Goal: Information Seeking & Learning: Find specific page/section

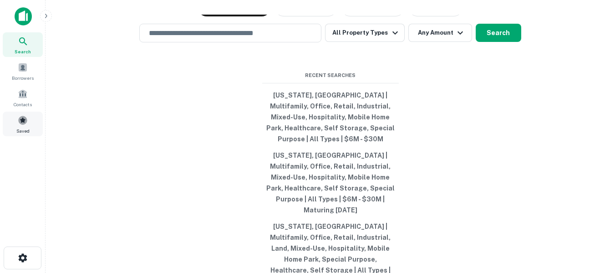
click at [23, 121] on span at bounding box center [23, 120] width 10 height 10
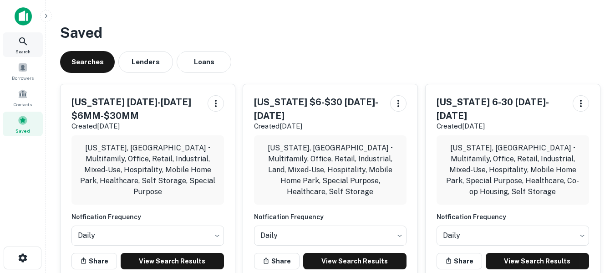
click at [21, 47] on div "Search" at bounding box center [23, 44] width 40 height 25
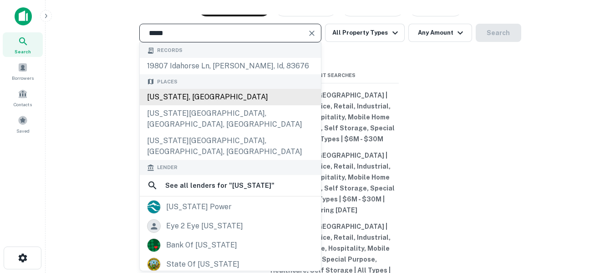
click at [200, 105] on div "Idaho, USA" at bounding box center [230, 97] width 181 height 16
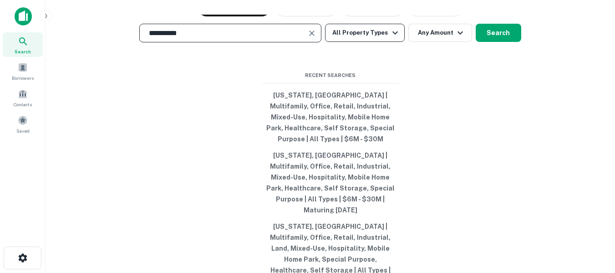
type input "**********"
click at [390, 38] on icon "button" at bounding box center [395, 32] width 11 height 11
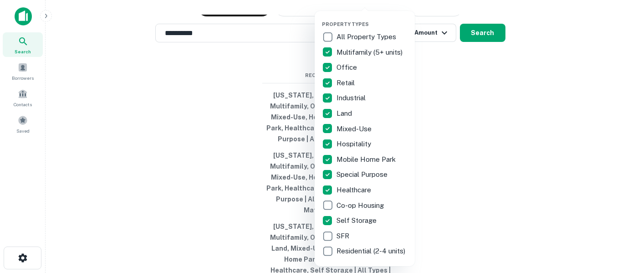
click at [460, 101] on div at bounding box center [311, 136] width 622 height 273
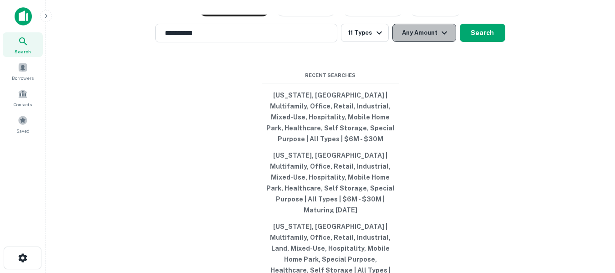
click at [440, 38] on icon "button" at bounding box center [444, 32] width 11 height 11
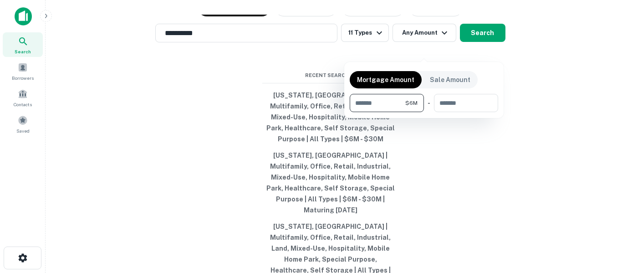
type input "*******"
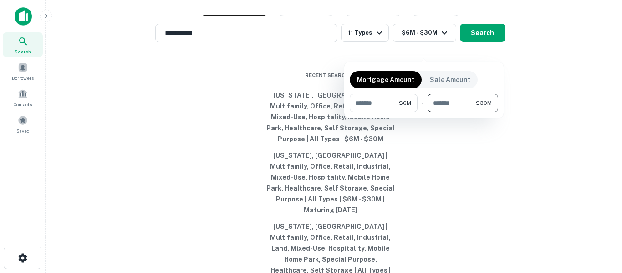
type input "********"
click at [538, 107] on div at bounding box center [311, 136] width 622 height 273
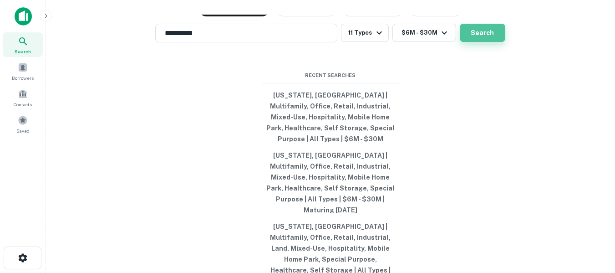
click at [491, 42] on button "Search" at bounding box center [483, 33] width 46 height 18
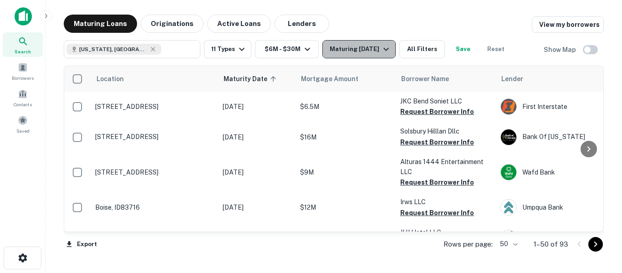
click at [387, 48] on icon "button" at bounding box center [386, 49] width 11 height 11
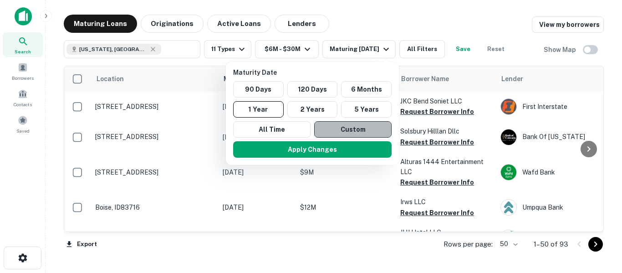
click at [356, 127] on button "Custom" at bounding box center [352, 129] width 77 height 16
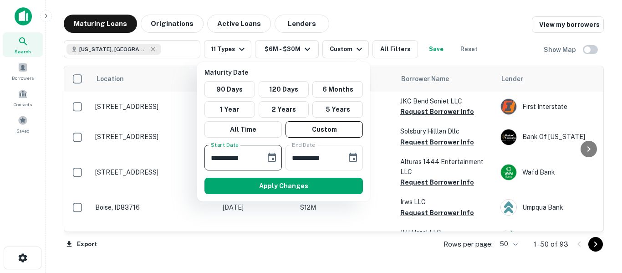
click at [251, 156] on input "**********" at bounding box center [232, 158] width 55 height 26
type input "**********"
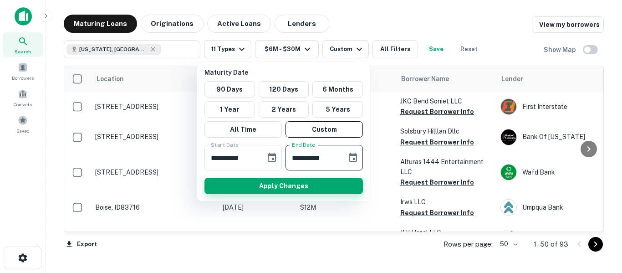
type input "**********"
click at [276, 187] on button "Apply Changes" at bounding box center [284, 186] width 159 height 16
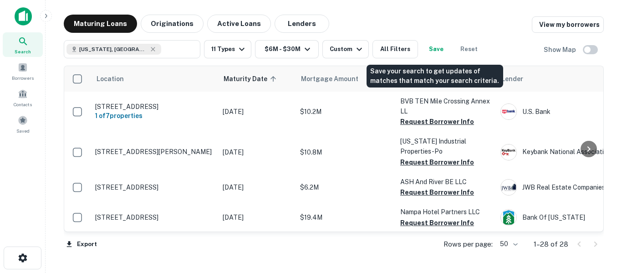
click at [438, 50] on button "Save" at bounding box center [436, 49] width 29 height 18
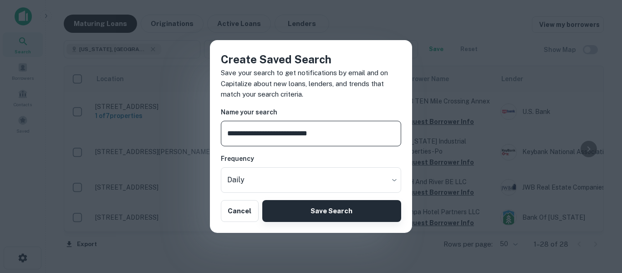
type input "**********"
click at [352, 211] on button "Save Search" at bounding box center [331, 211] width 139 height 22
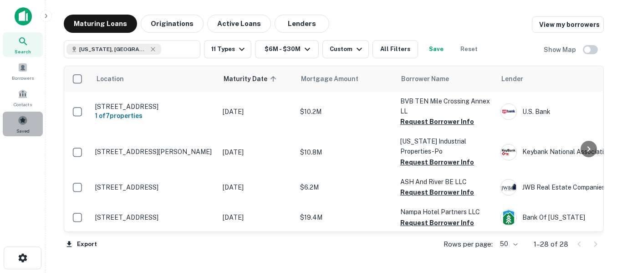
click at [21, 124] on span at bounding box center [23, 120] width 10 height 10
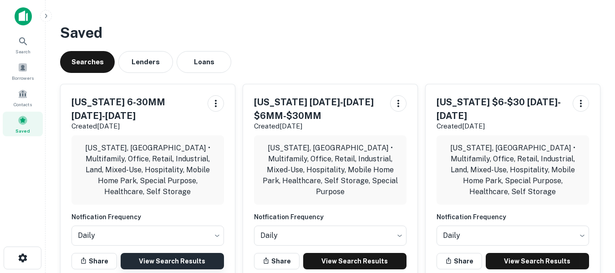
click at [168, 253] on link "View Search Results" at bounding box center [172, 261] width 103 height 16
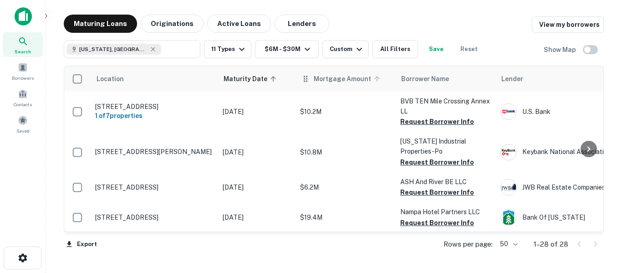
click at [338, 82] on span "Mortgage Amount" at bounding box center [348, 78] width 69 height 11
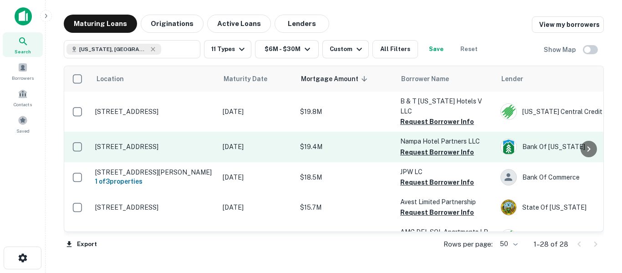
scroll to position [76, 0]
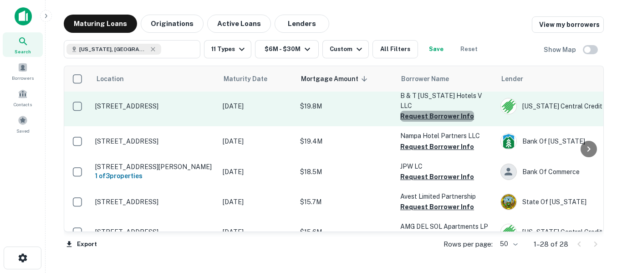
click at [442, 111] on button "Request Borrower Info" at bounding box center [437, 116] width 74 height 11
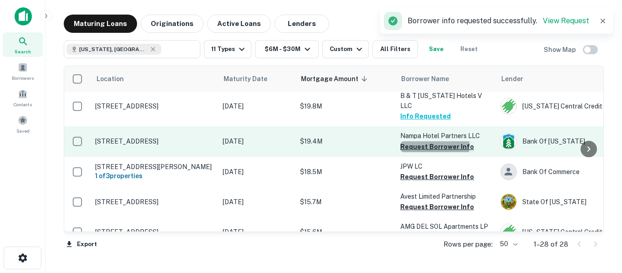
click at [430, 141] on button "Request Borrower Info" at bounding box center [437, 146] width 74 height 11
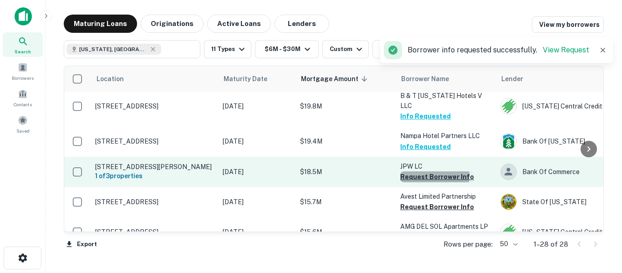
click at [430, 171] on button "Request Borrower Info" at bounding box center [437, 176] width 74 height 11
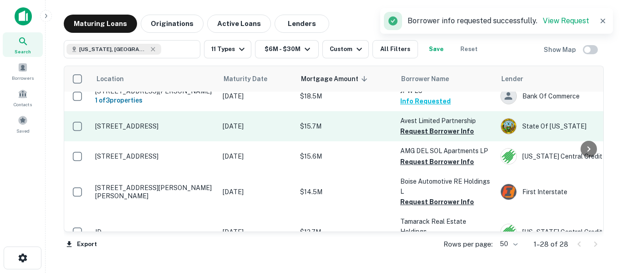
scroll to position [167, 0]
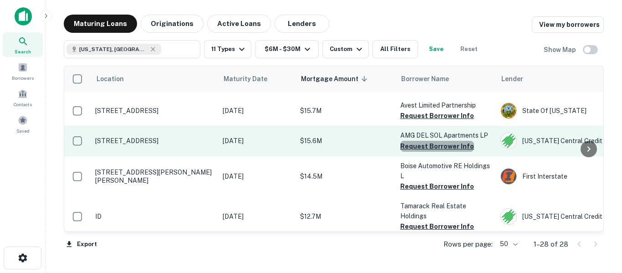
click at [438, 141] on button "Request Borrower Info" at bounding box center [437, 146] width 74 height 11
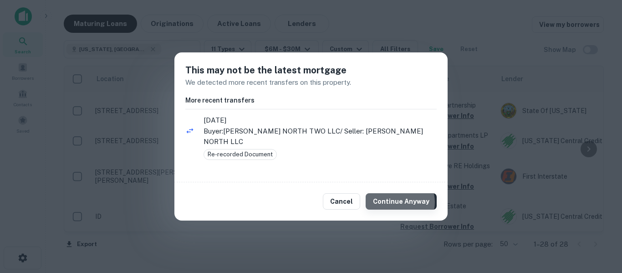
click at [400, 197] on button "Continue Anyway" at bounding box center [401, 201] width 71 height 16
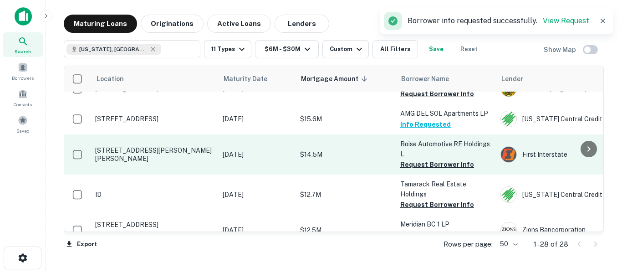
scroll to position [197, 0]
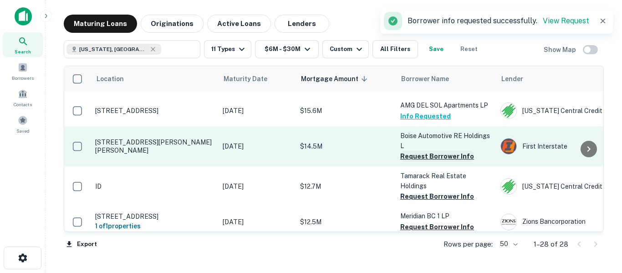
click at [434, 151] on button "Request Borrower Info" at bounding box center [437, 156] width 74 height 11
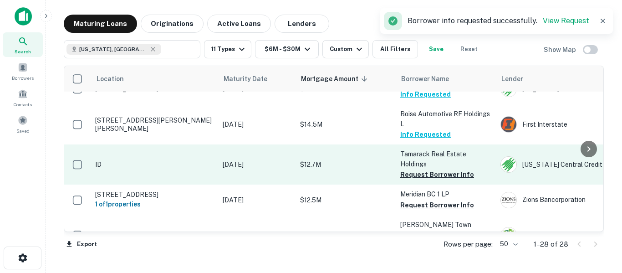
scroll to position [228, 0]
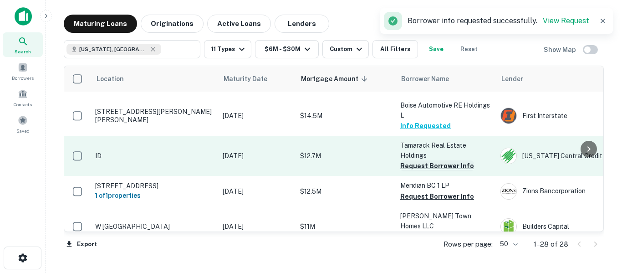
click at [433, 160] on button "Request Borrower Info" at bounding box center [437, 165] width 74 height 11
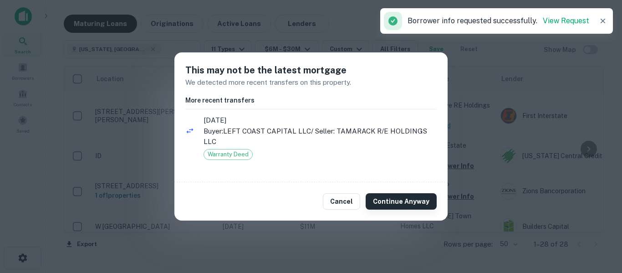
click at [403, 199] on button "Continue Anyway" at bounding box center [401, 201] width 71 height 16
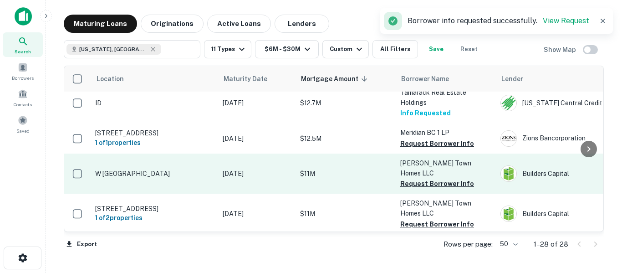
scroll to position [288, 0]
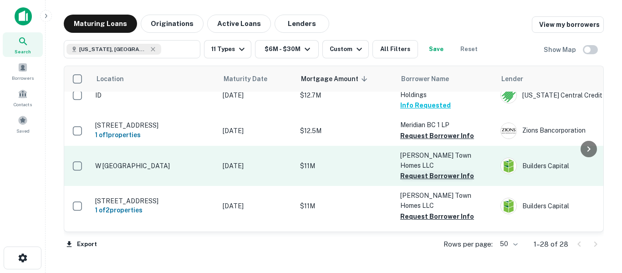
click at [445, 170] on button "Request Borrower Info" at bounding box center [437, 175] width 74 height 11
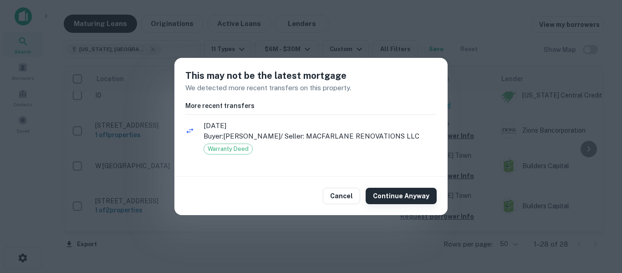
click at [411, 193] on button "Continue Anyway" at bounding box center [401, 196] width 71 height 16
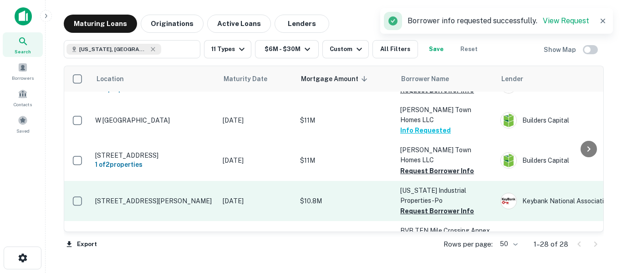
scroll to position [349, 0]
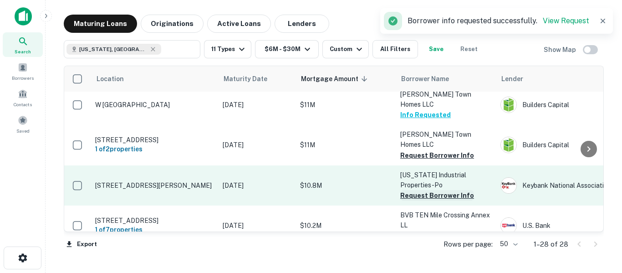
click at [437, 190] on button "Request Borrower Info" at bounding box center [437, 195] width 74 height 11
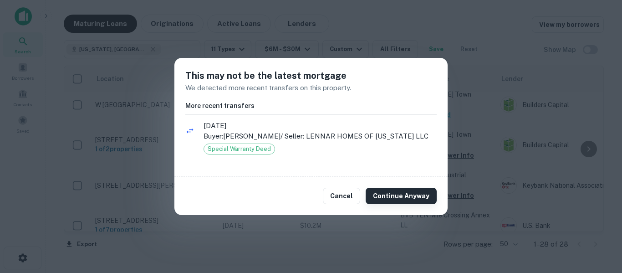
click at [414, 197] on button "Continue Anyway" at bounding box center [401, 196] width 71 height 16
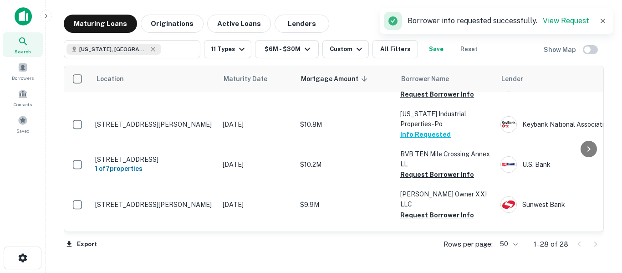
scroll to position [410, 0]
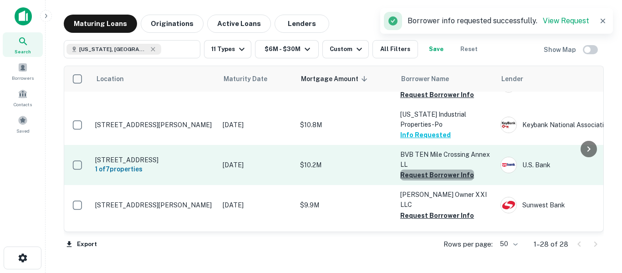
click at [439, 169] on button "Request Borrower Info" at bounding box center [437, 174] width 74 height 11
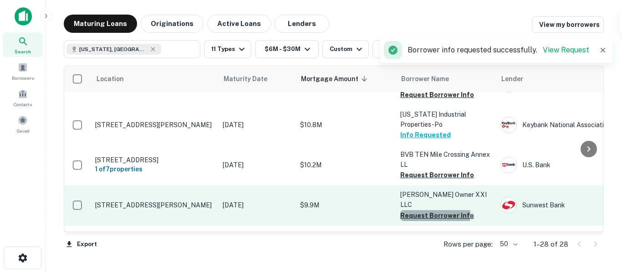
click at [435, 210] on button "Request Borrower Info" at bounding box center [437, 215] width 74 height 11
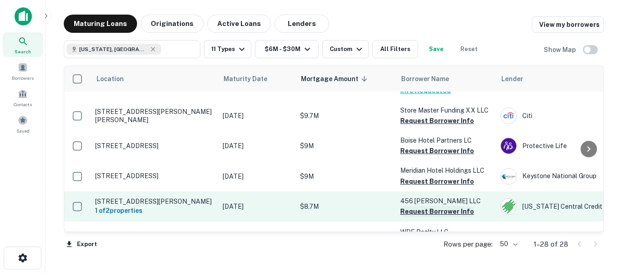
scroll to position [532, 0]
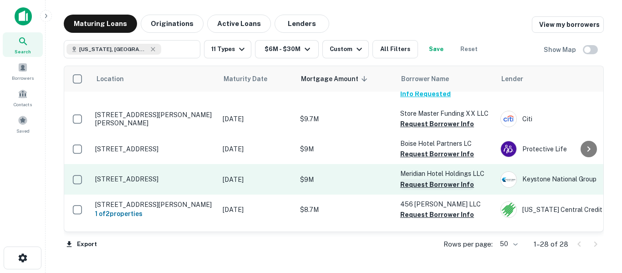
click at [437, 179] on button "Request Borrower Info" at bounding box center [437, 184] width 74 height 11
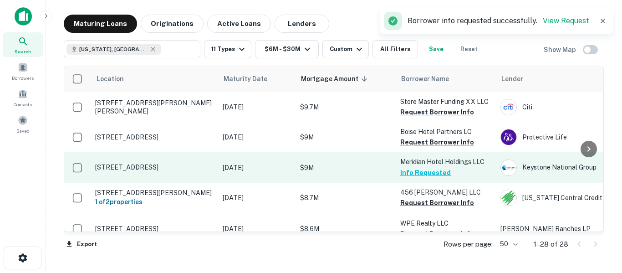
scroll to position [547, 0]
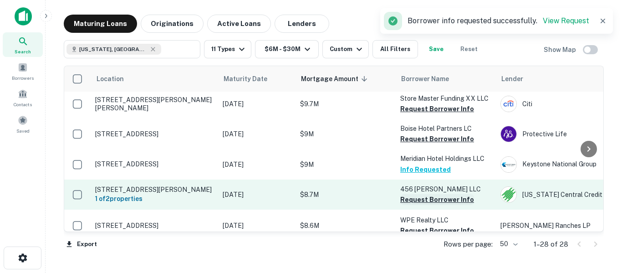
click at [429, 194] on button "Request Borrower Info" at bounding box center [437, 199] width 74 height 11
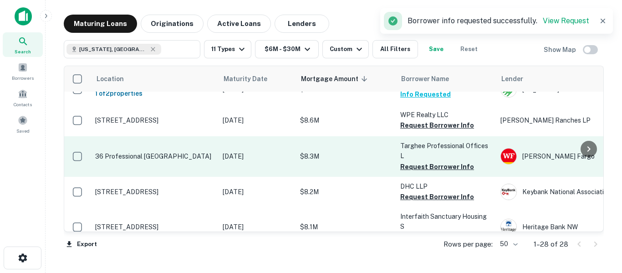
scroll to position [653, 0]
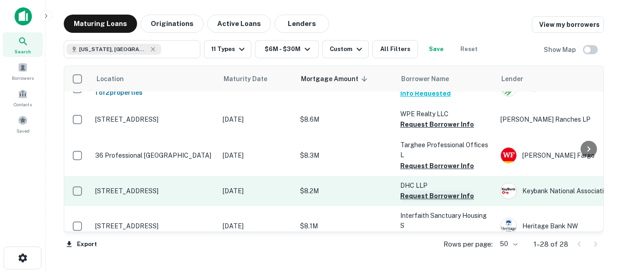
click at [432, 190] on button "Request Borrower Info" at bounding box center [437, 195] width 74 height 11
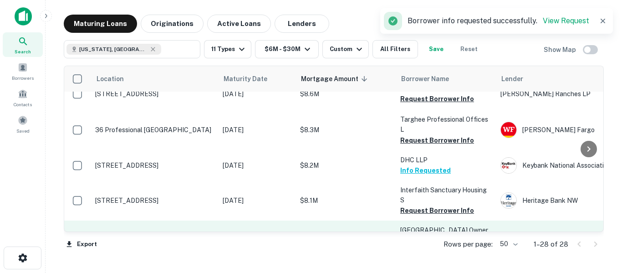
scroll to position [683, 0]
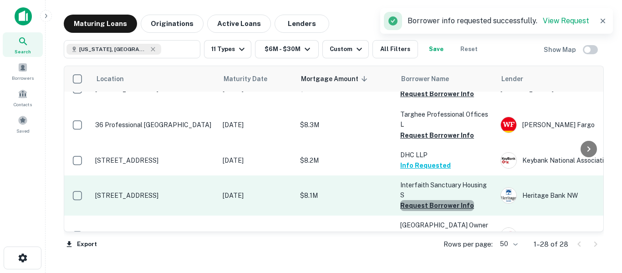
click at [443, 200] on button "Request Borrower Info" at bounding box center [437, 205] width 74 height 11
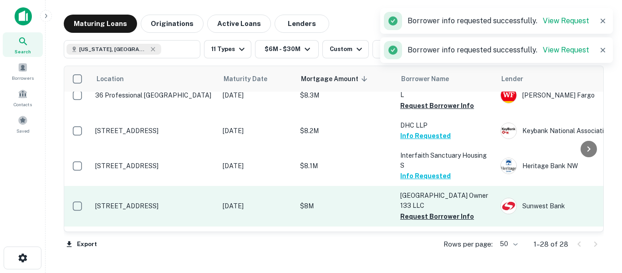
scroll to position [729, 0]
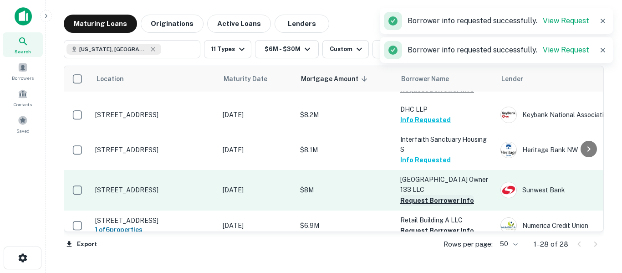
click at [441, 195] on button "Request Borrower Info" at bounding box center [437, 200] width 74 height 11
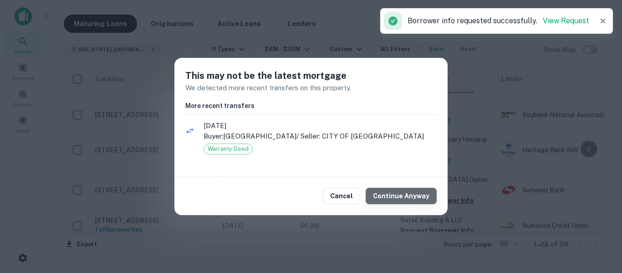
click at [425, 191] on button "Continue Anyway" at bounding box center [401, 196] width 71 height 16
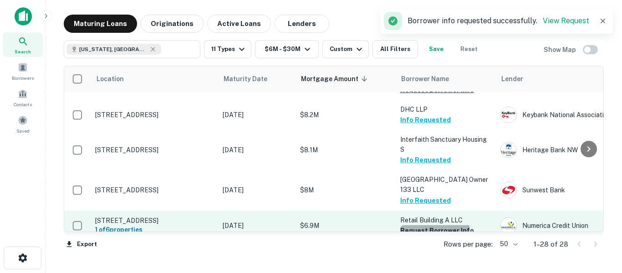
click at [430, 225] on button "Request Borrower Info" at bounding box center [437, 230] width 74 height 11
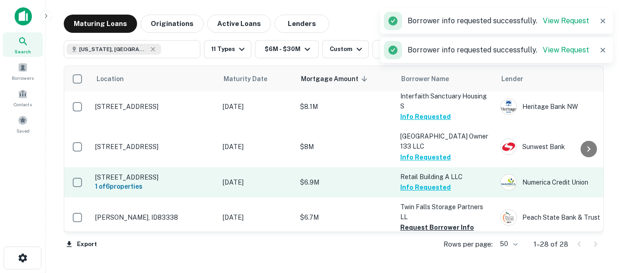
scroll to position [772, 0]
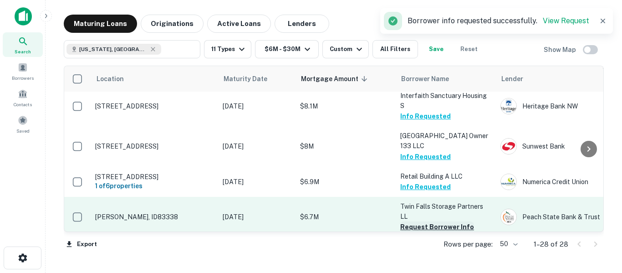
click at [434, 221] on button "Request Borrower Info" at bounding box center [437, 226] width 74 height 11
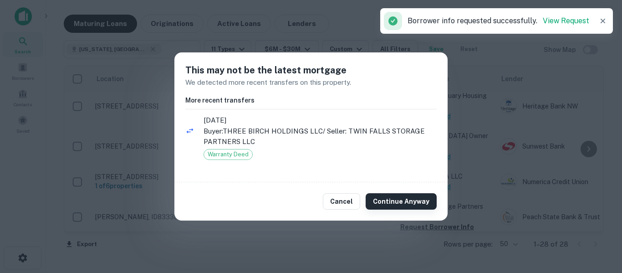
click at [433, 199] on button "Continue Anyway" at bounding box center [401, 201] width 71 height 16
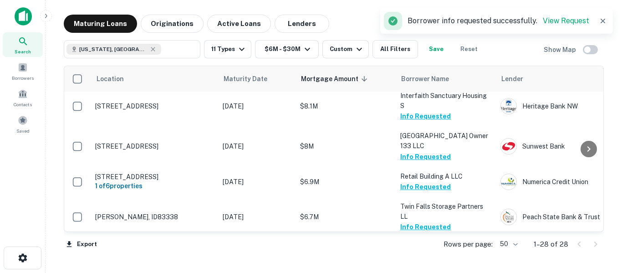
click at [440, 262] on button "Request Borrower Info" at bounding box center [437, 267] width 74 height 11
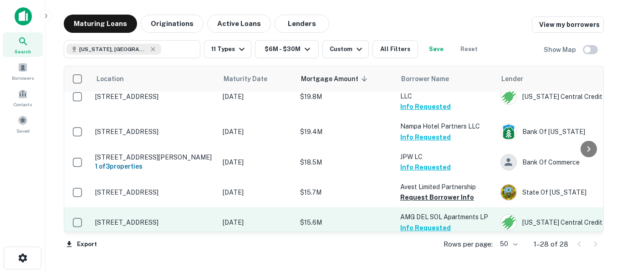
scroll to position [0, 0]
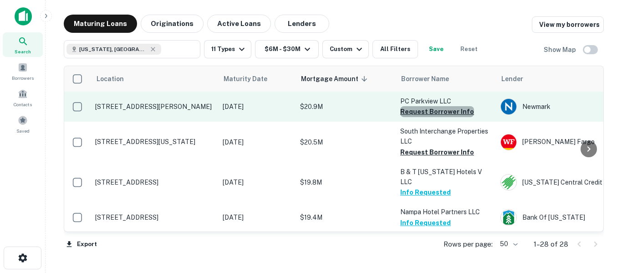
click at [443, 110] on button "Request Borrower Info" at bounding box center [437, 111] width 74 height 11
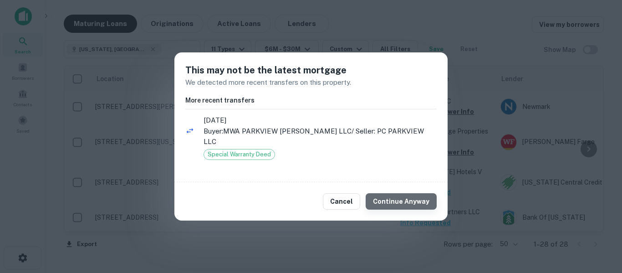
click at [419, 193] on button "Continue Anyway" at bounding box center [401, 201] width 71 height 16
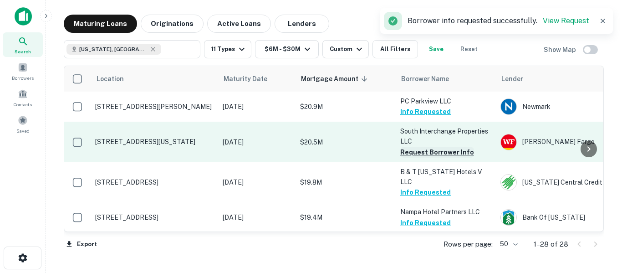
click at [435, 149] on button "Request Borrower Info" at bounding box center [437, 152] width 74 height 11
